Goal: Task Accomplishment & Management: Use online tool/utility

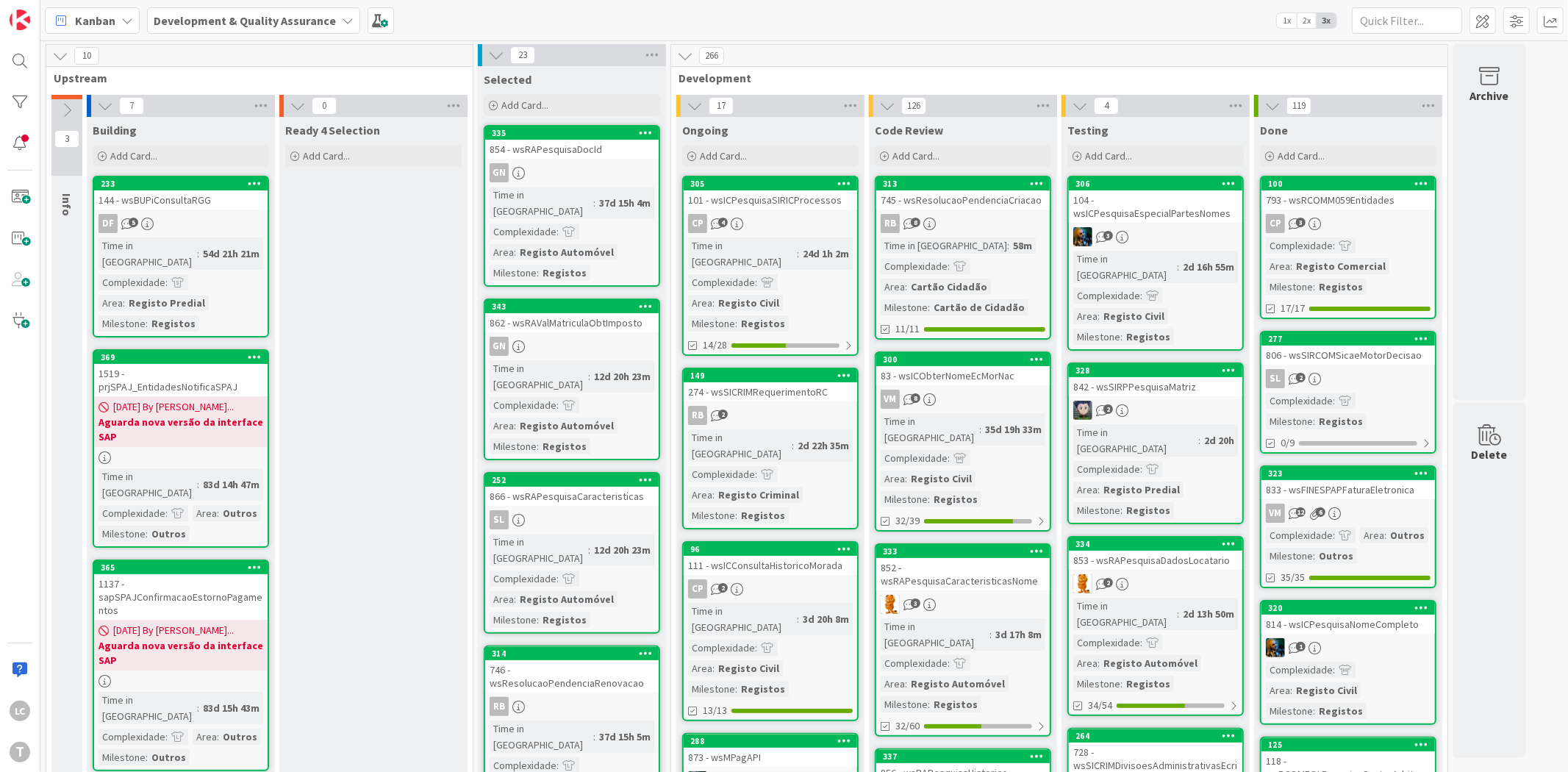
click at [414, 127] on div "Ready 4 Selection" at bounding box center [374, 129] width 177 height 15
drag, startPoint x: 329, startPoint y: 251, endPoint x: 318, endPoint y: 219, distance: 33.8
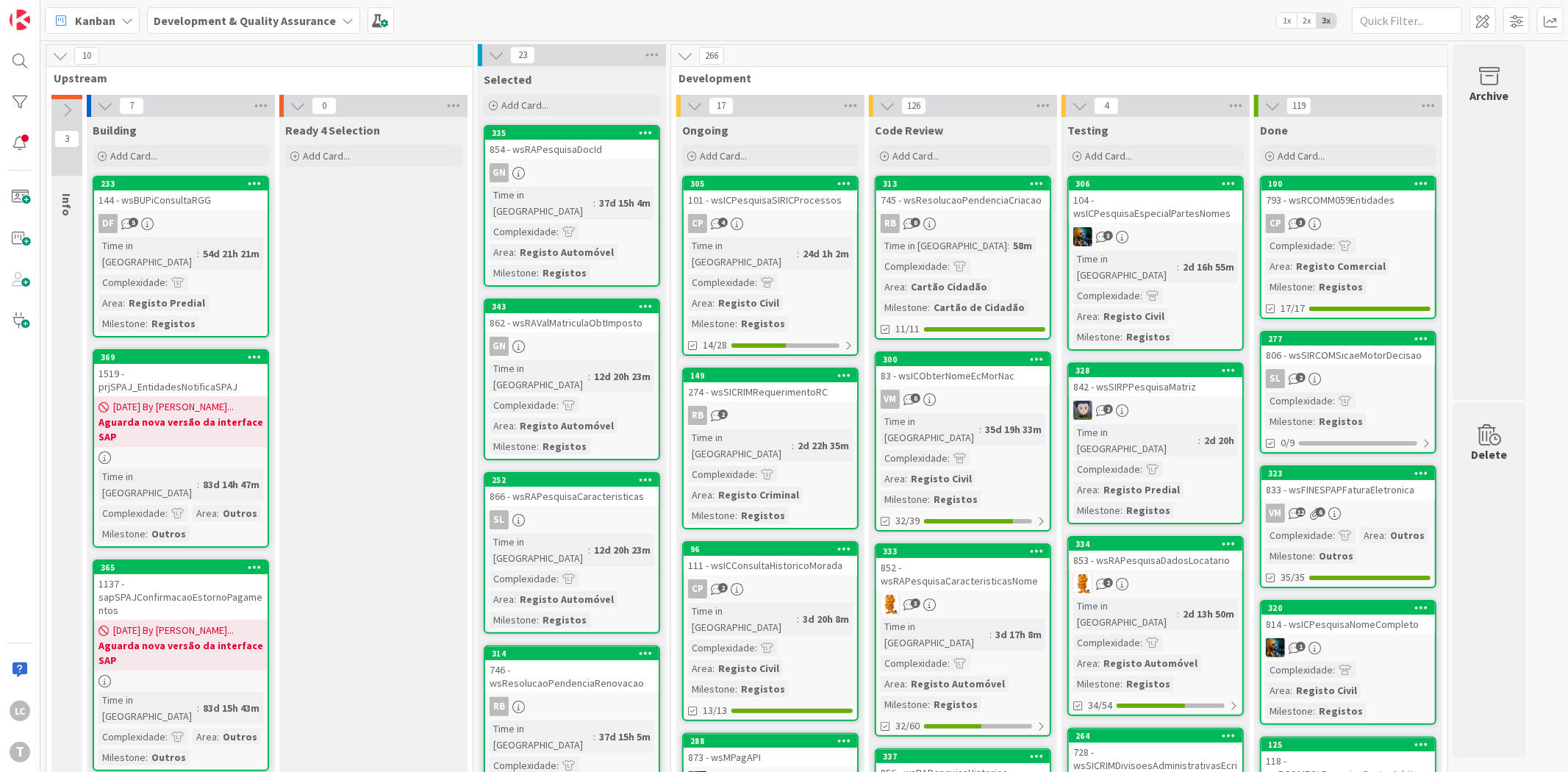
click at [353, 129] on span "Ready 4 Selection" at bounding box center [332, 129] width 95 height 15
click at [127, 135] on span "Building" at bounding box center [114, 129] width 44 height 15
click at [254, 133] on div "Building" at bounding box center [181, 129] width 177 height 15
click at [255, 129] on div "Building" at bounding box center [181, 129] width 177 height 15
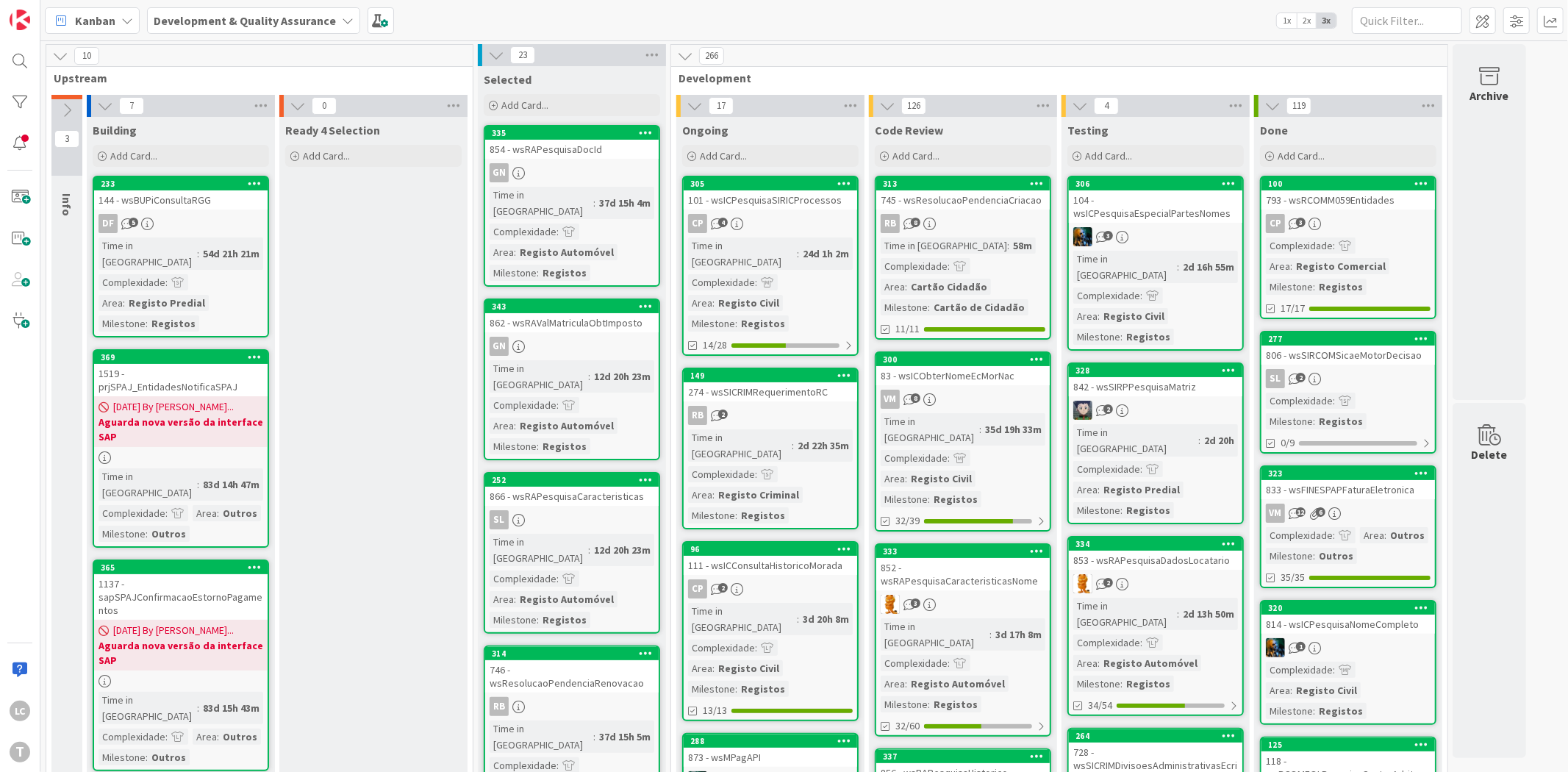
click at [259, 81] on span "Upstream" at bounding box center [254, 77] width 401 height 15
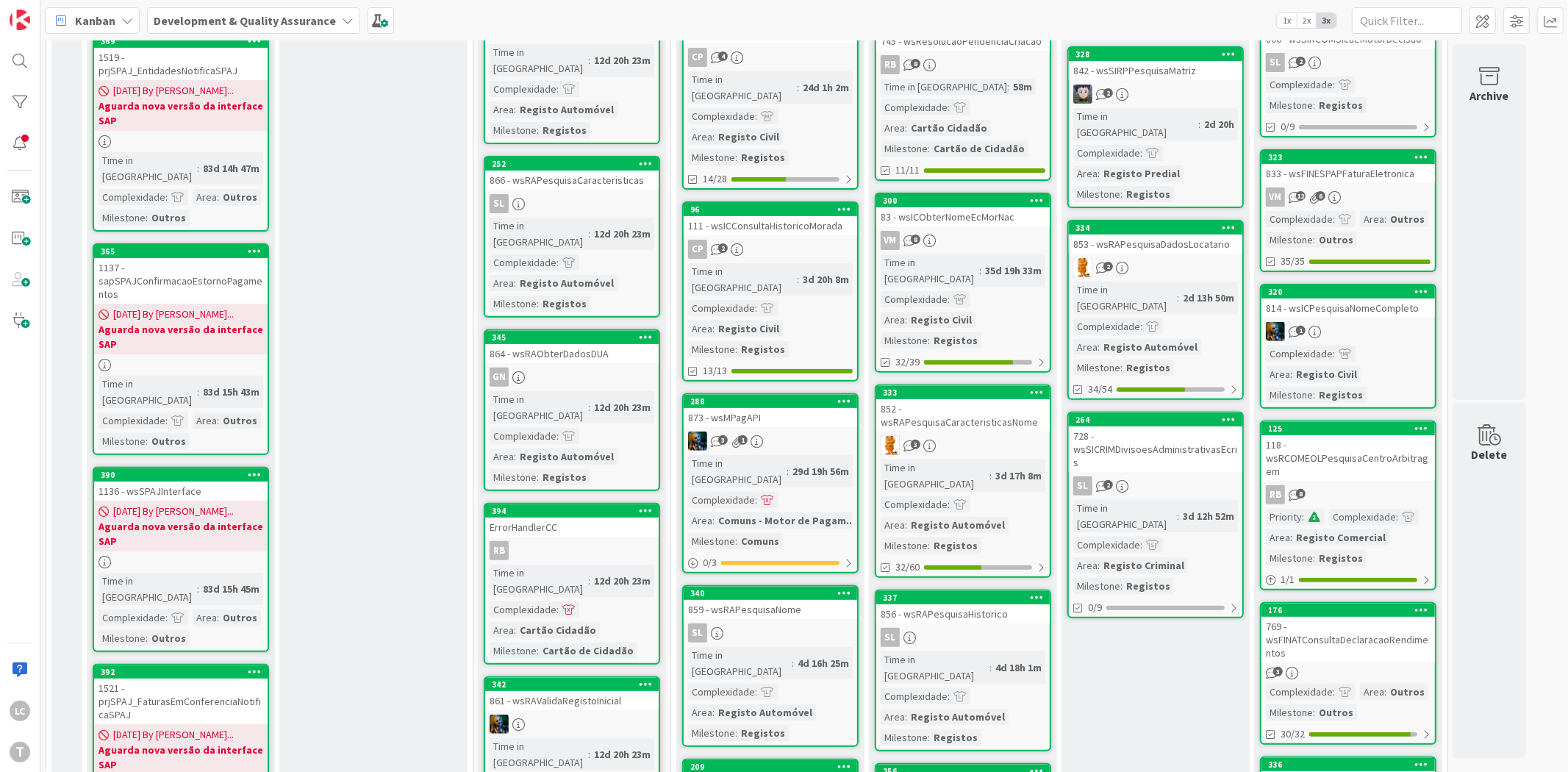
scroll to position [326, 0]
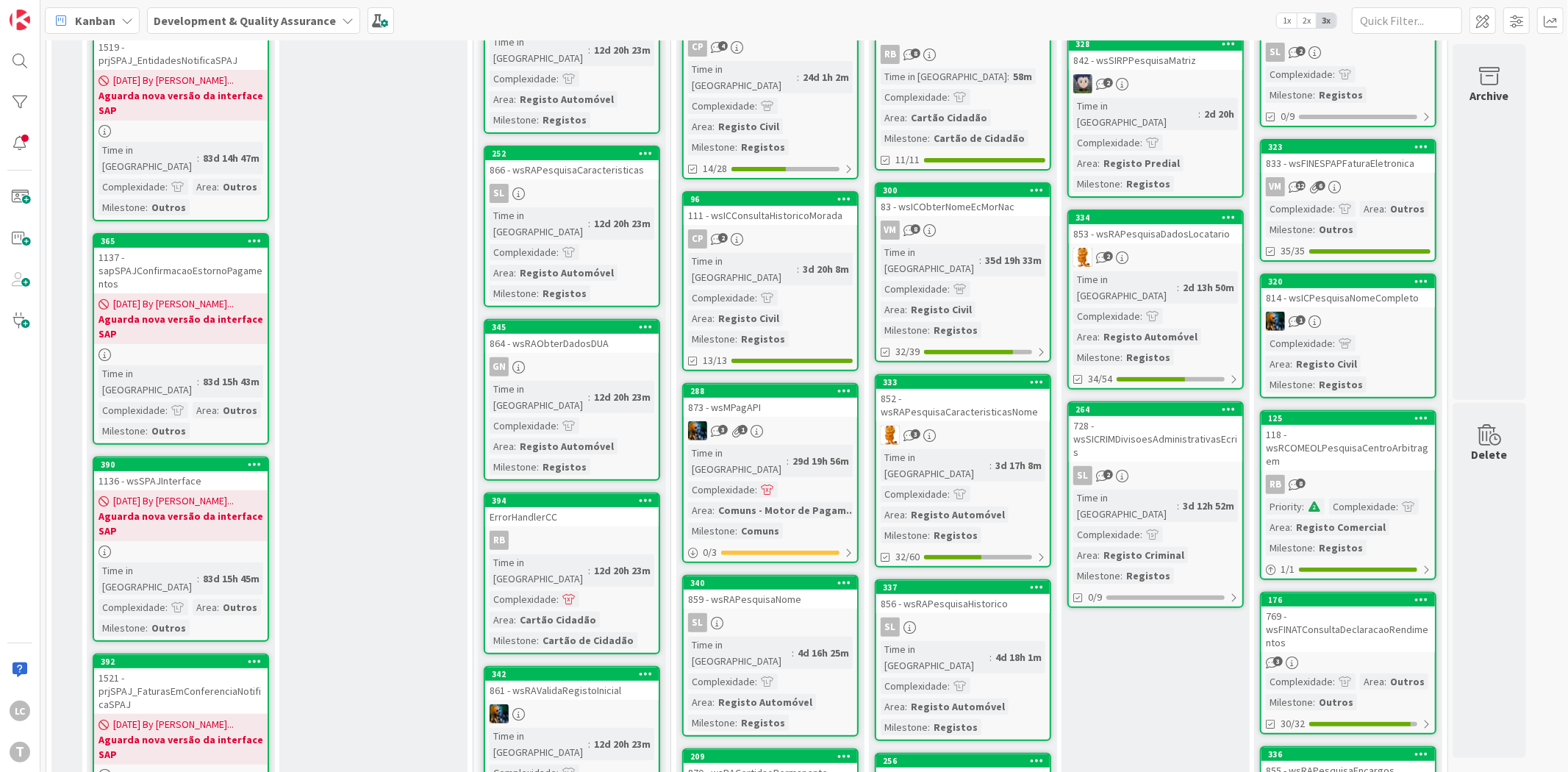
click at [1203, 466] on div "SL 2" at bounding box center [1156, 476] width 174 height 19
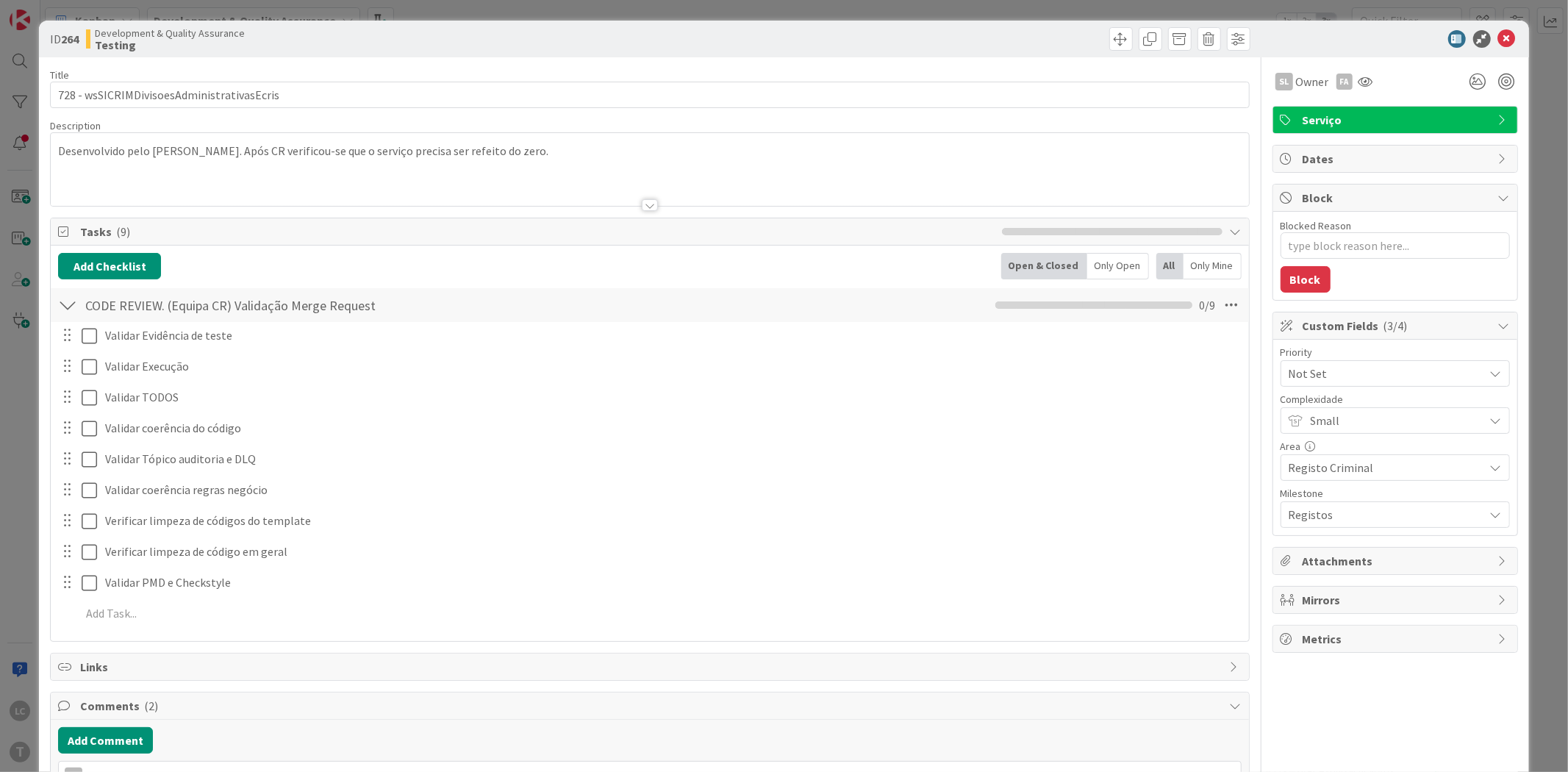
type textarea "x"
click at [1499, 33] on icon at bounding box center [1507, 39] width 18 height 18
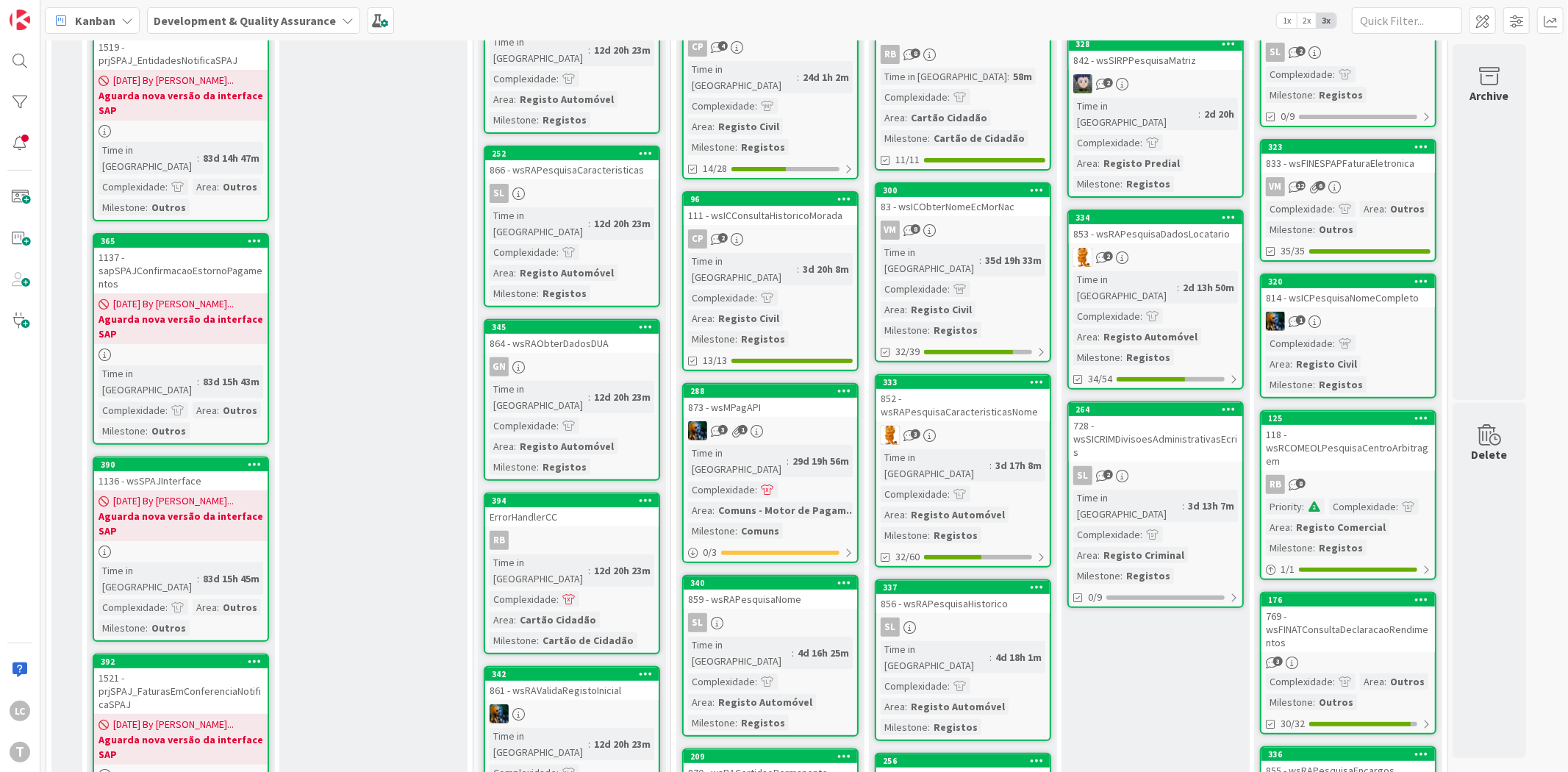
click at [403, 267] on div "Ready 4 Selection Add Card..." at bounding box center [374, 729] width 189 height 1879
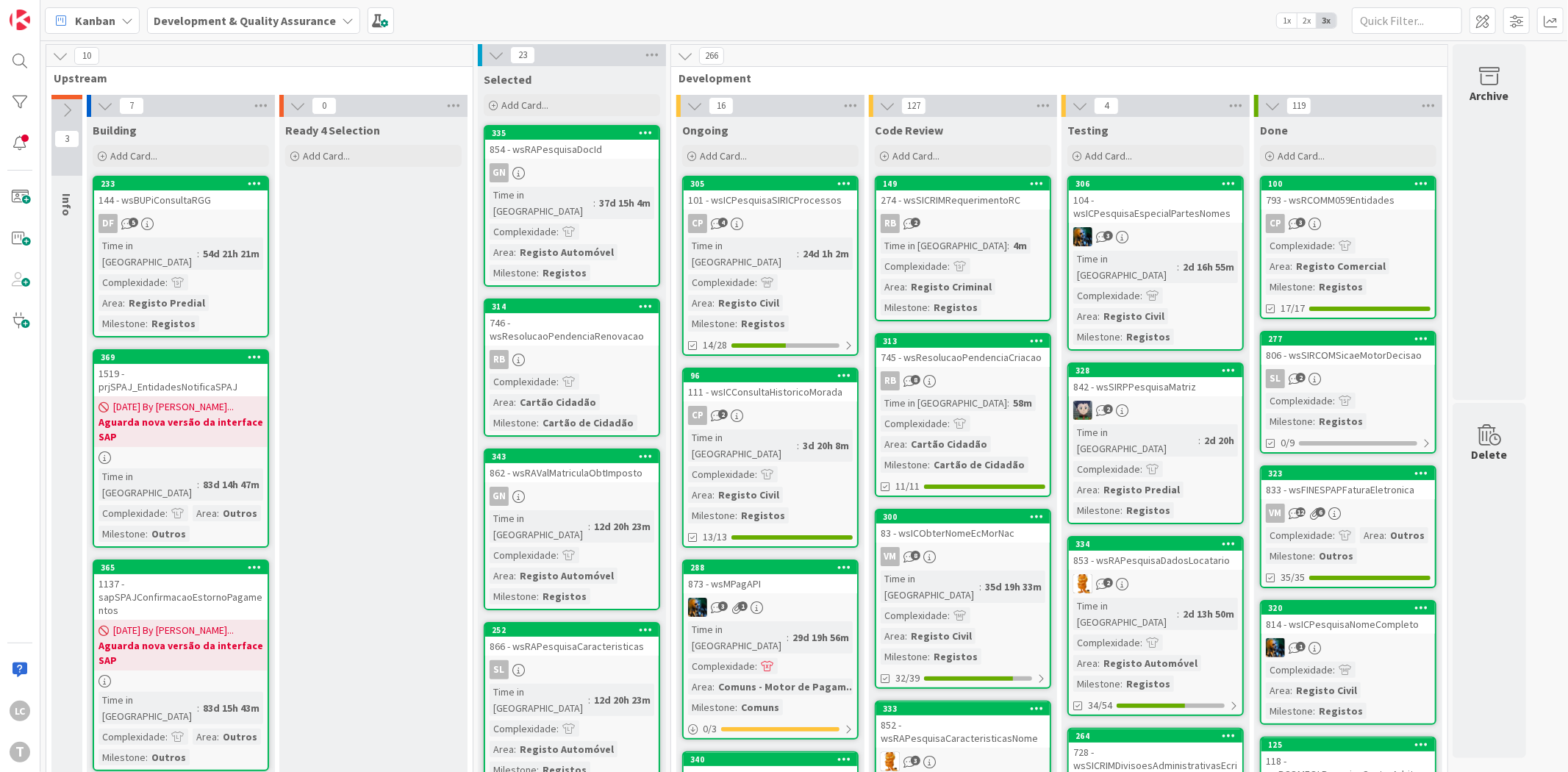
click at [325, 111] on span "0" at bounding box center [324, 105] width 25 height 18
